Goal: Transaction & Acquisition: Purchase product/service

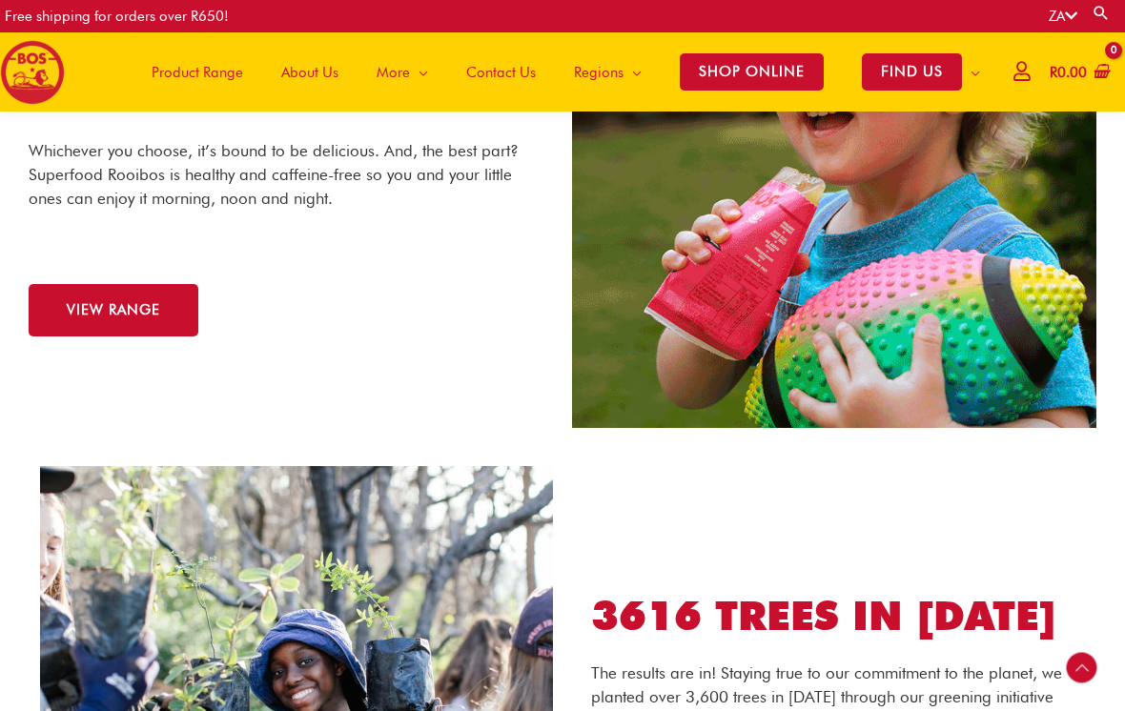
scroll to position [2050, 0]
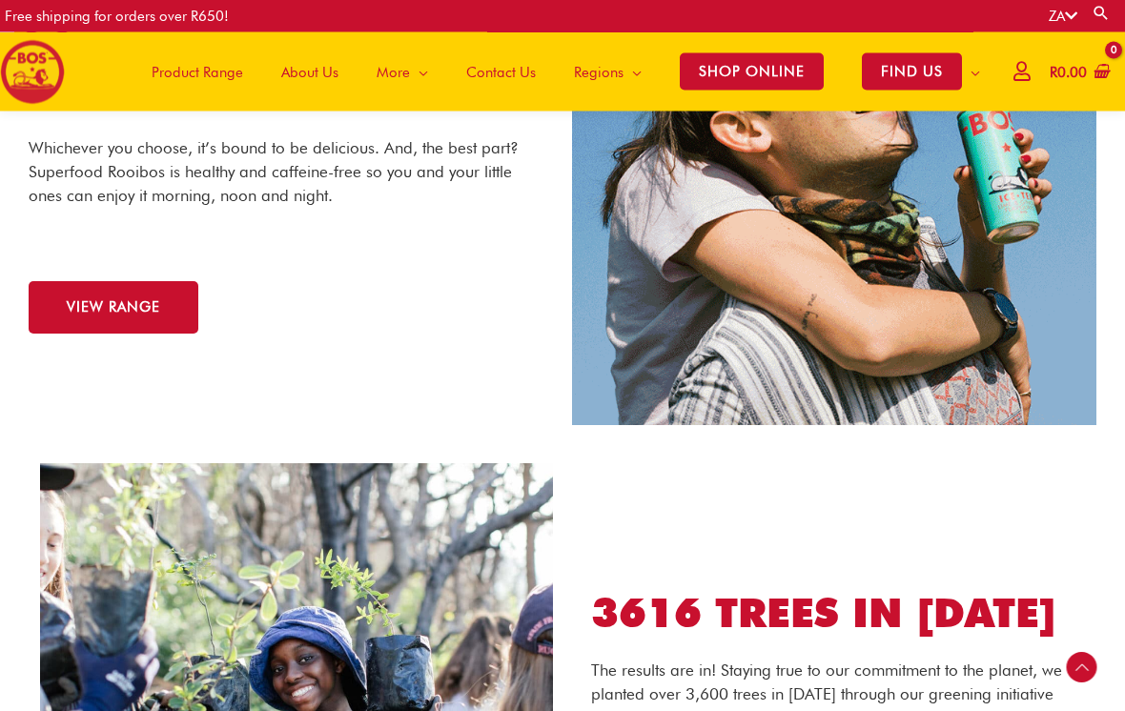
click at [97, 305] on span "VIEW RANGE" at bounding box center [113, 308] width 93 height 14
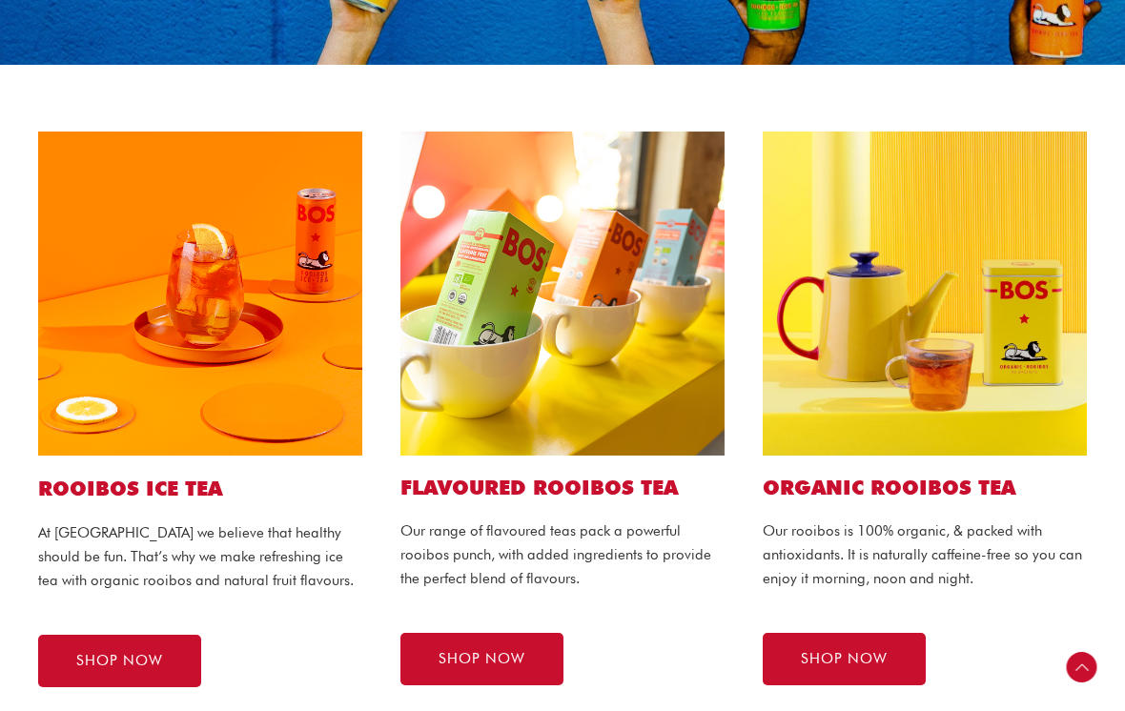
scroll to position [362, 0]
click at [80, 660] on span "SHOP NOW" at bounding box center [119, 661] width 87 height 14
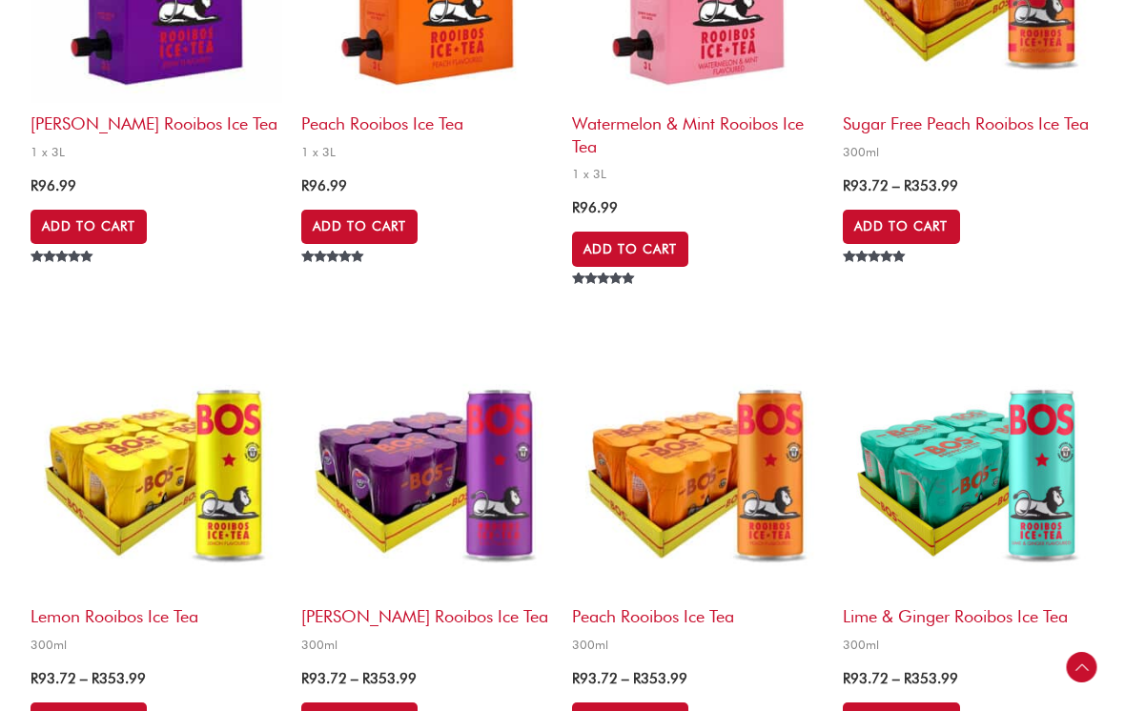
scroll to position [1829, 0]
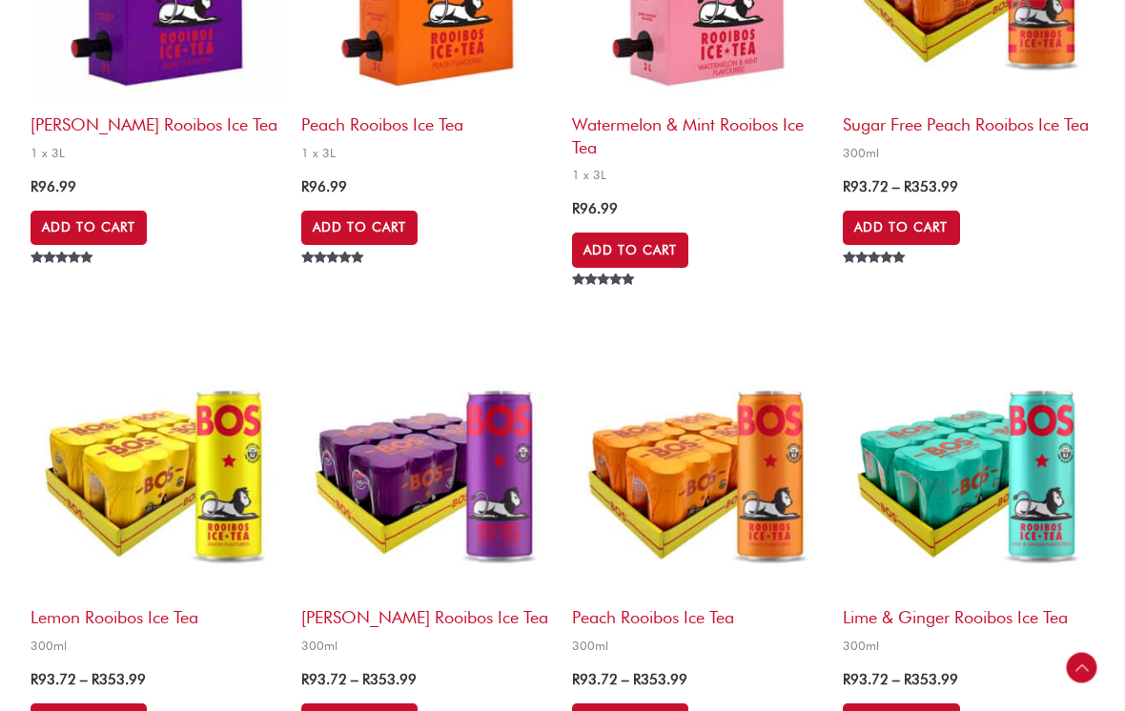
click at [357, 710] on link "Add to Cart" at bounding box center [359, 720] width 116 height 34
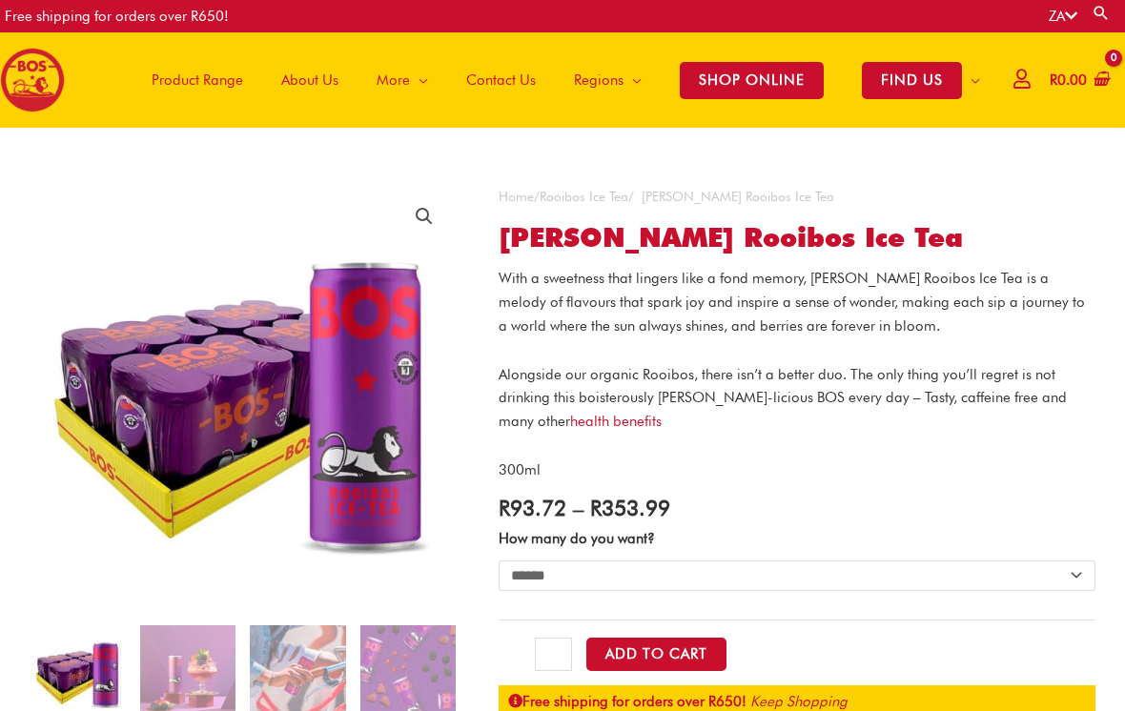
scroll to position [129, 0]
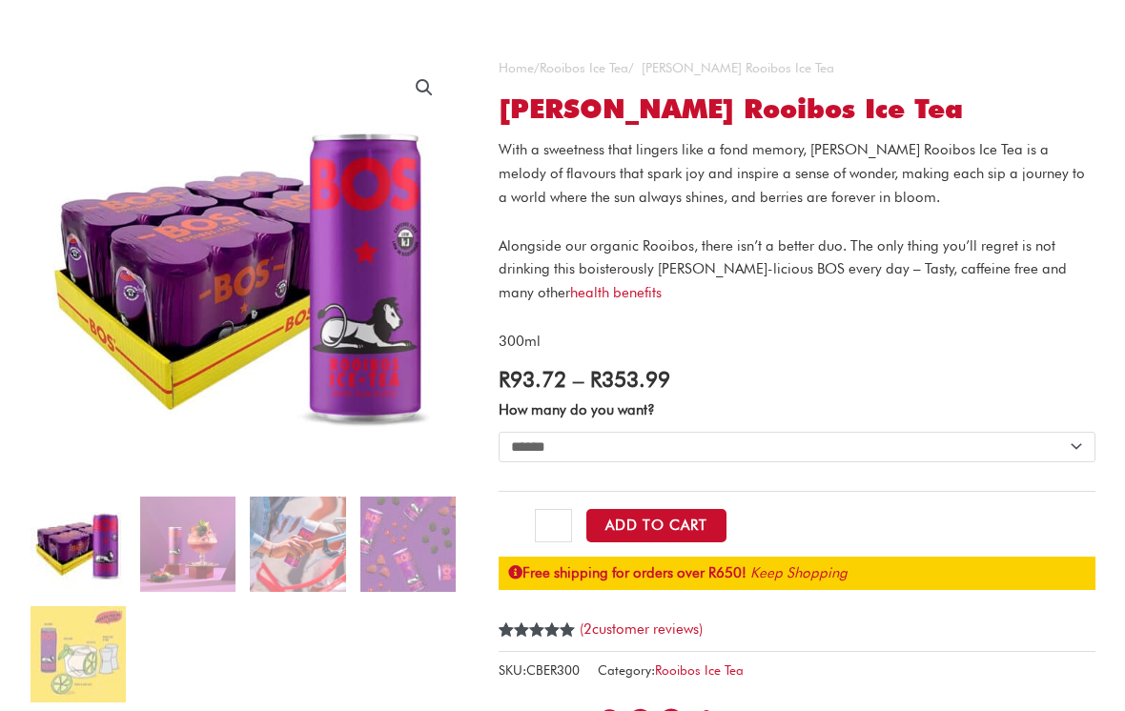
select select "******"
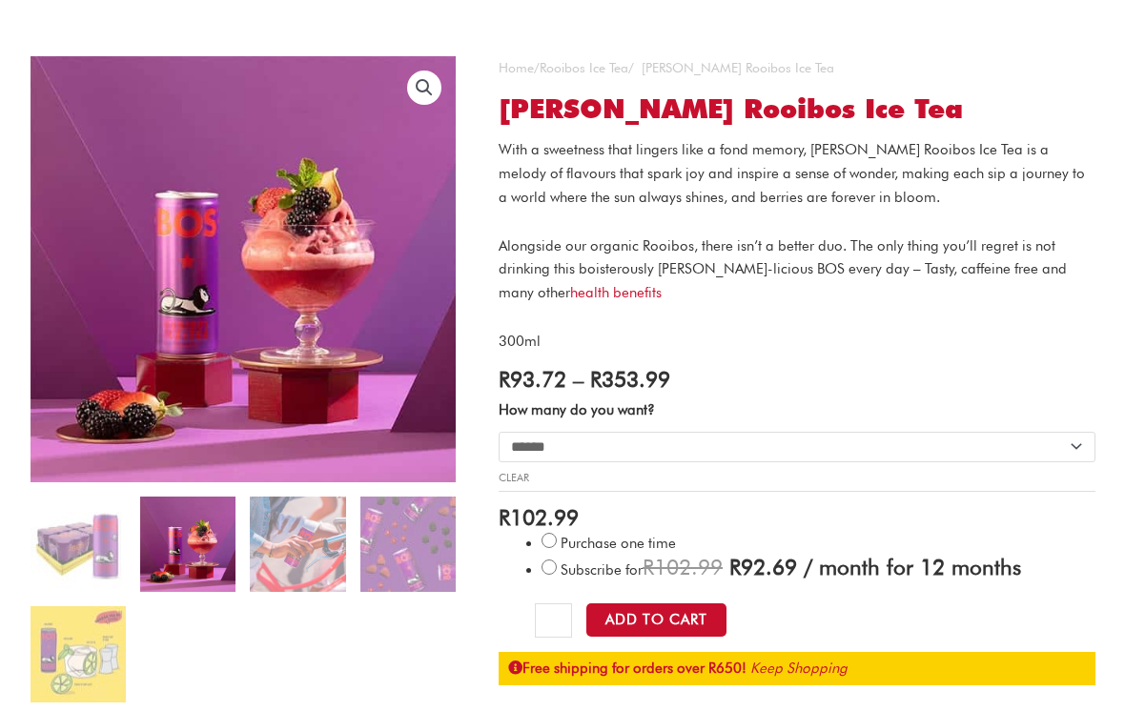
click at [234, 543] on img at bounding box center [187, 544] width 95 height 95
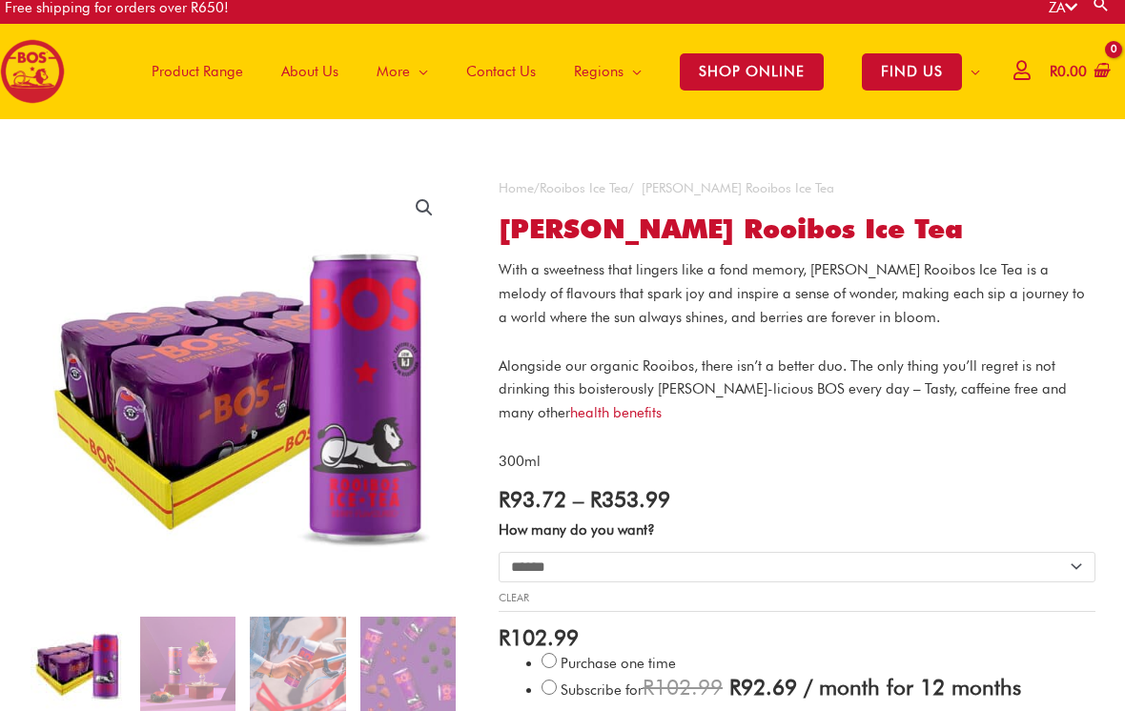
scroll to position [0, 0]
